Goal: Information Seeking & Learning: Learn about a topic

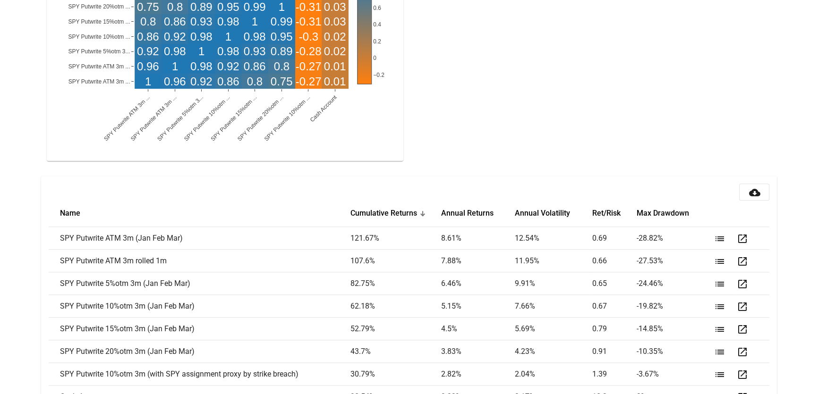
scroll to position [1129, 0]
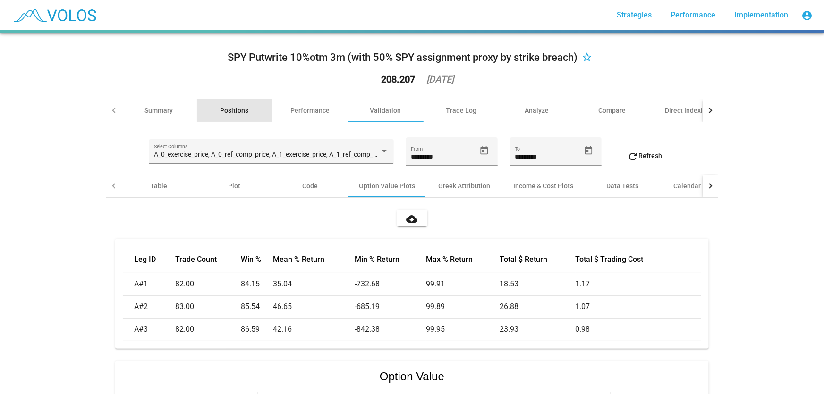
click at [223, 107] on div "Positions" at bounding box center [235, 110] width 28 height 9
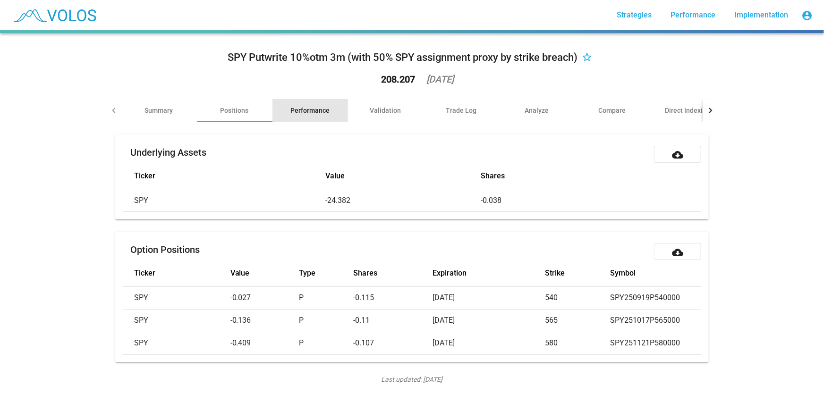
click at [334, 106] on div "Performance" at bounding box center [311, 110] width 76 height 23
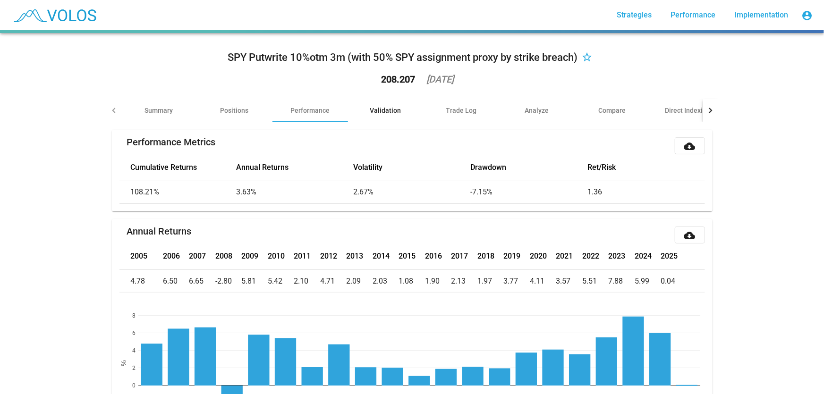
click at [415, 114] on div "Validation" at bounding box center [386, 110] width 76 height 23
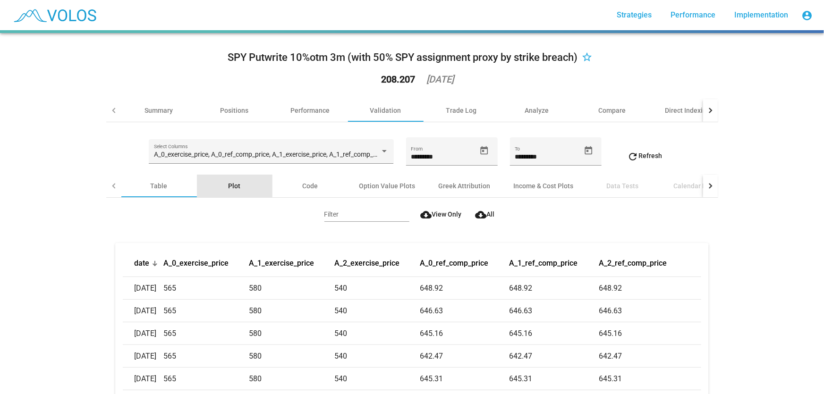
click at [256, 183] on div "Plot" at bounding box center [235, 186] width 76 height 23
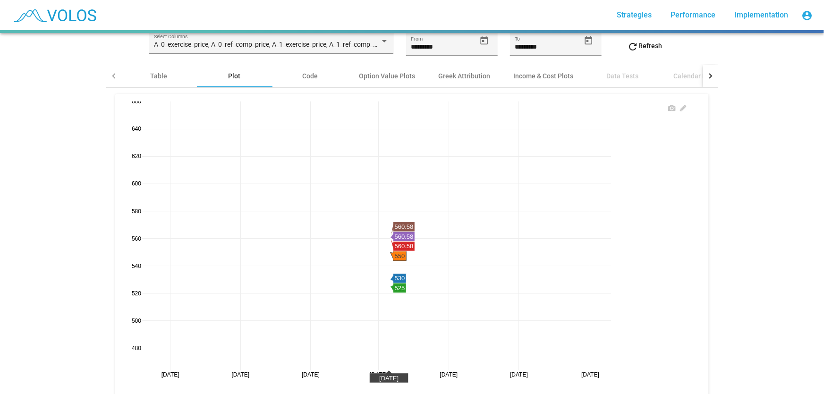
scroll to position [110, 0]
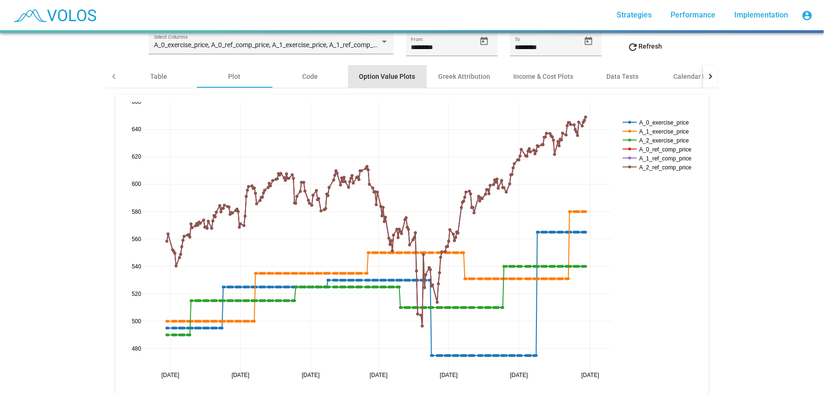
click at [417, 82] on div "Option Value Plots" at bounding box center [387, 76] width 79 height 23
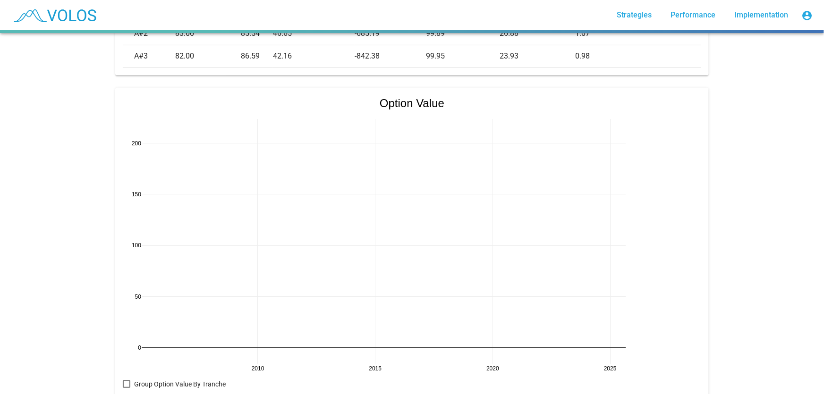
scroll to position [286, 0]
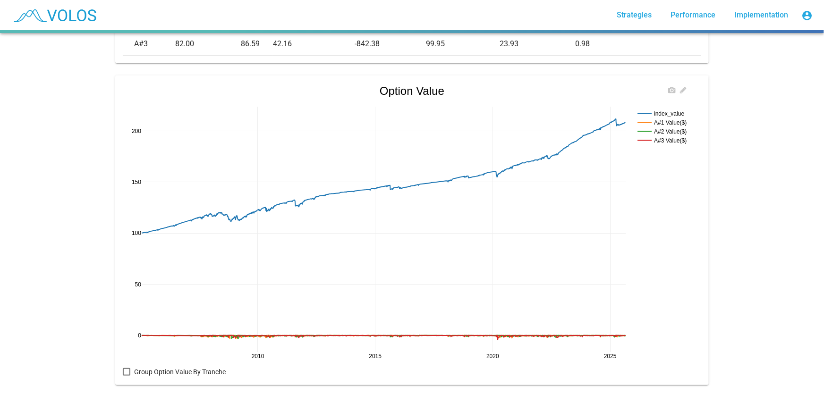
click at [647, 113] on rect at bounding box center [664, 113] width 58 height 9
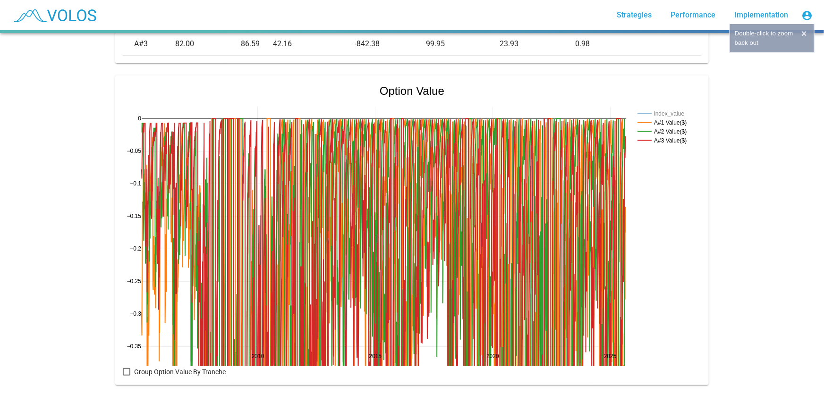
click at [240, 62] on mat-card "Leg ID Trade Count Win % Mean % Return Min % Return Max % Return Total $ Return…" at bounding box center [412, 8] width 594 height 110
